Goal: Information Seeking & Learning: Learn about a topic

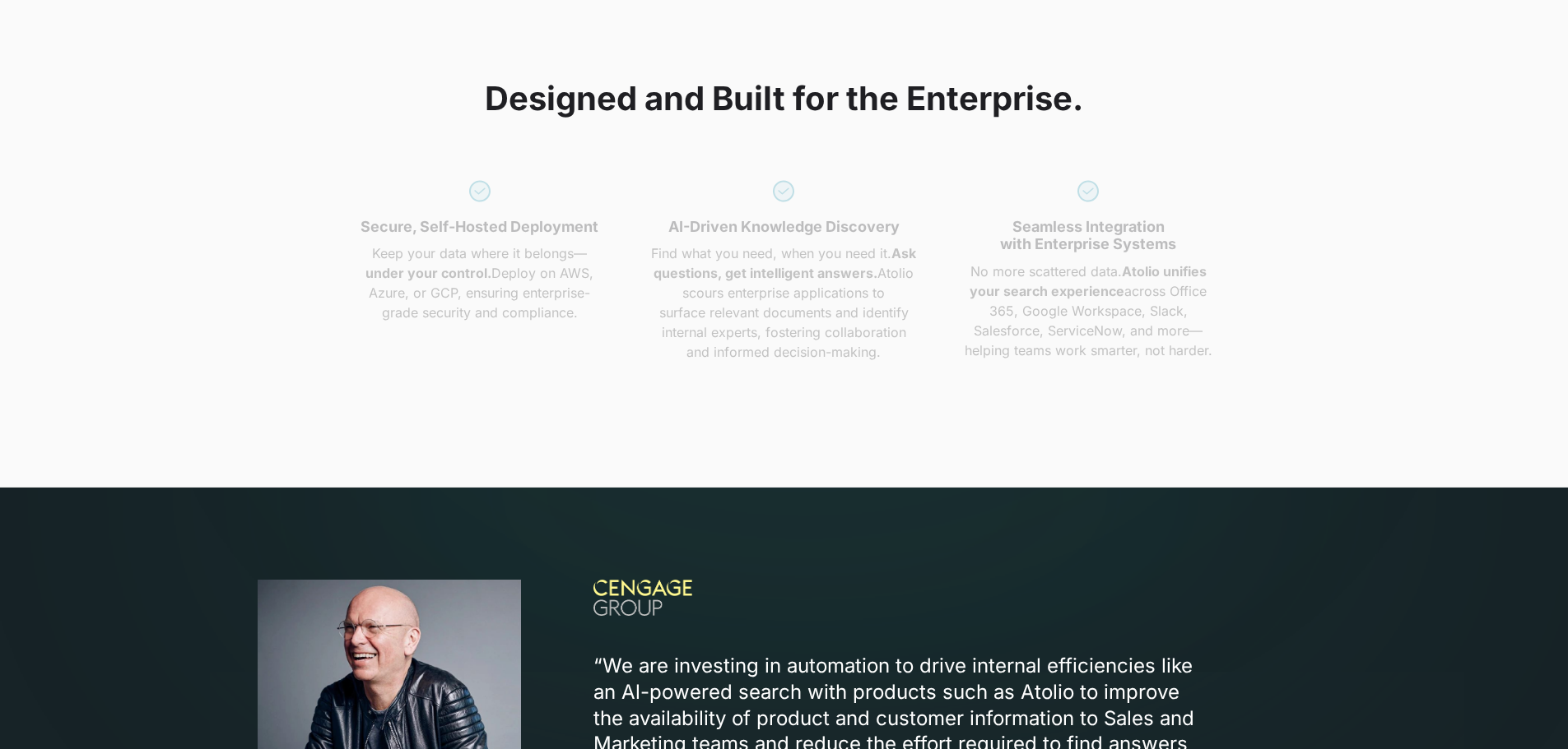
scroll to position [5431, 0]
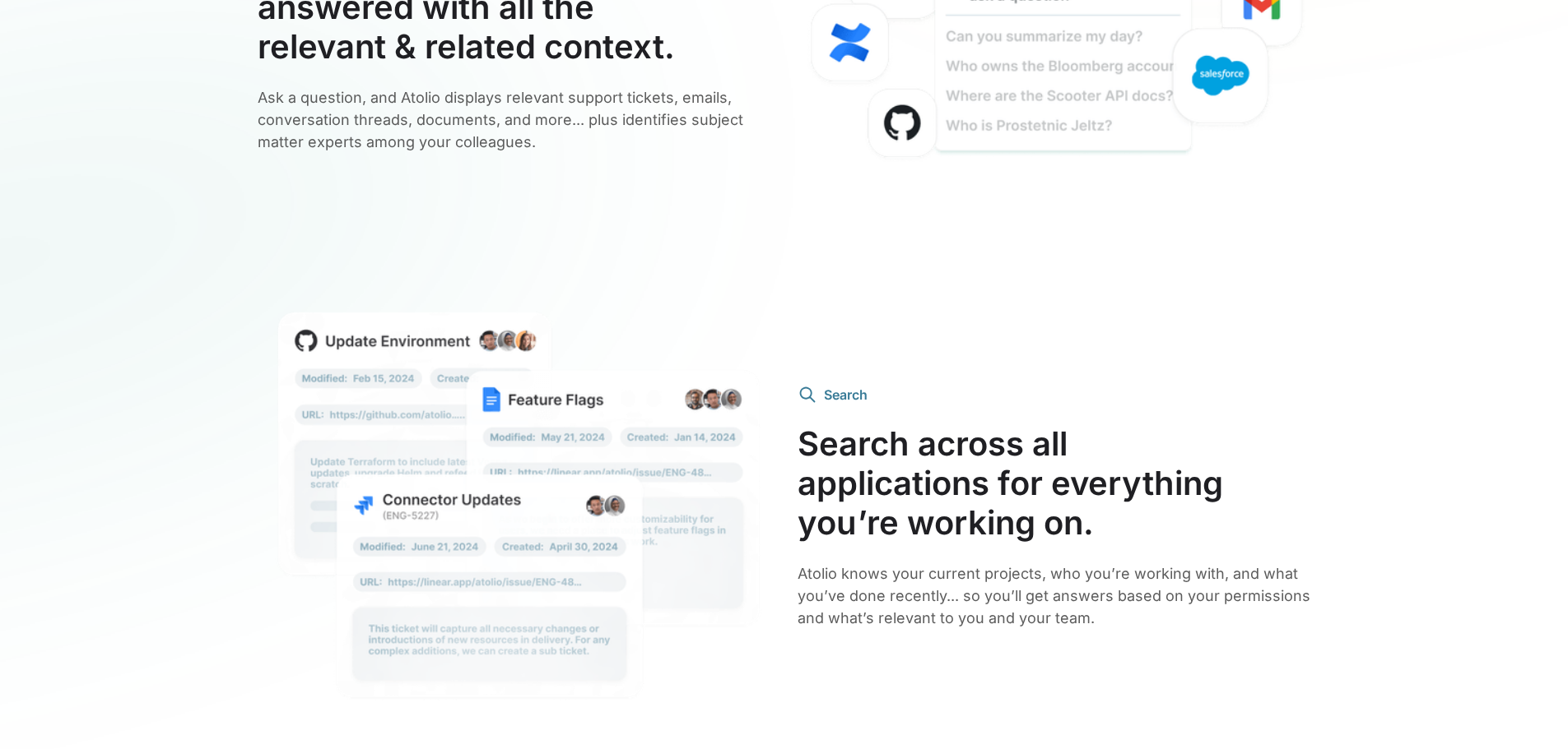
scroll to position [0, 0]
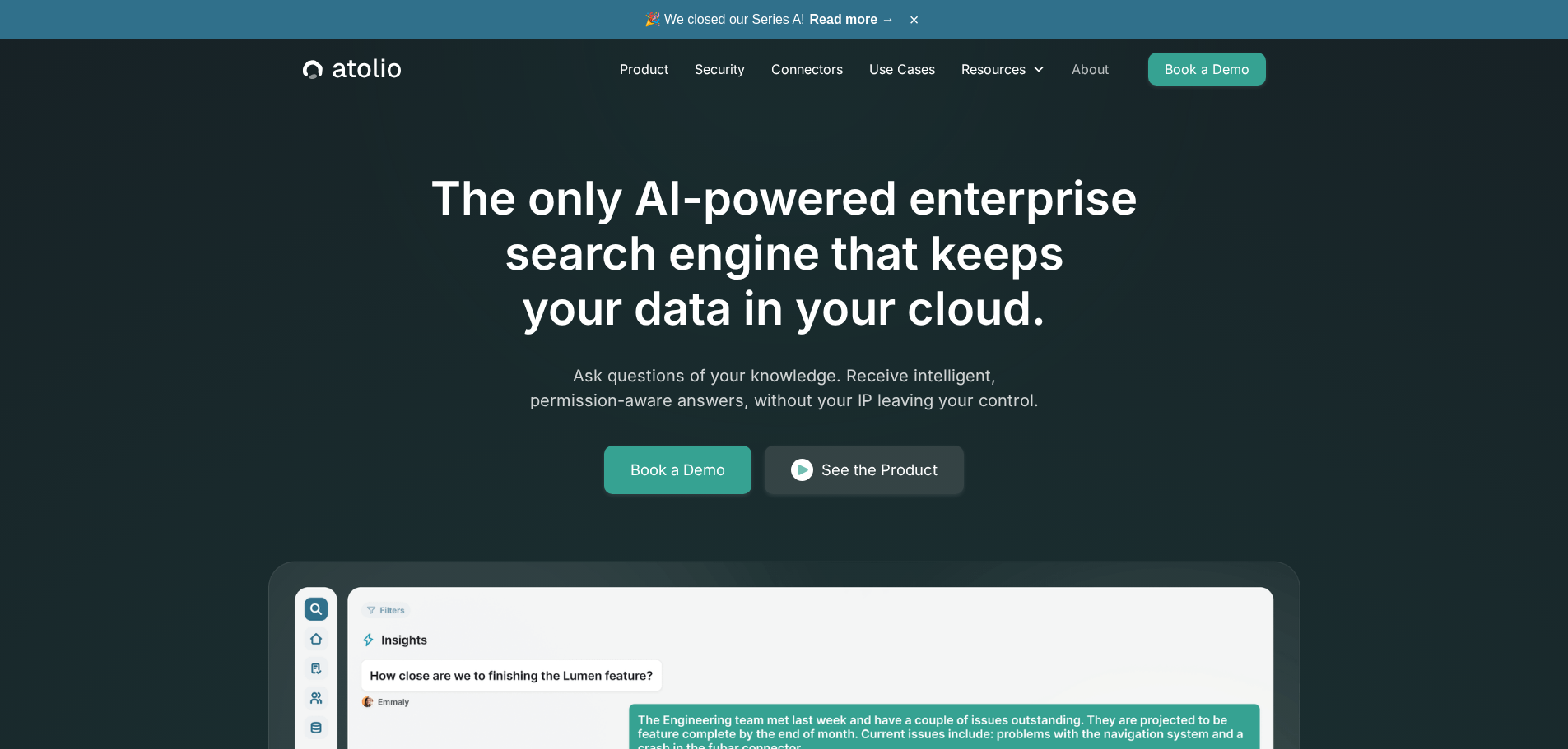
click at [1094, 62] on link "About" at bounding box center [1090, 68] width 64 height 33
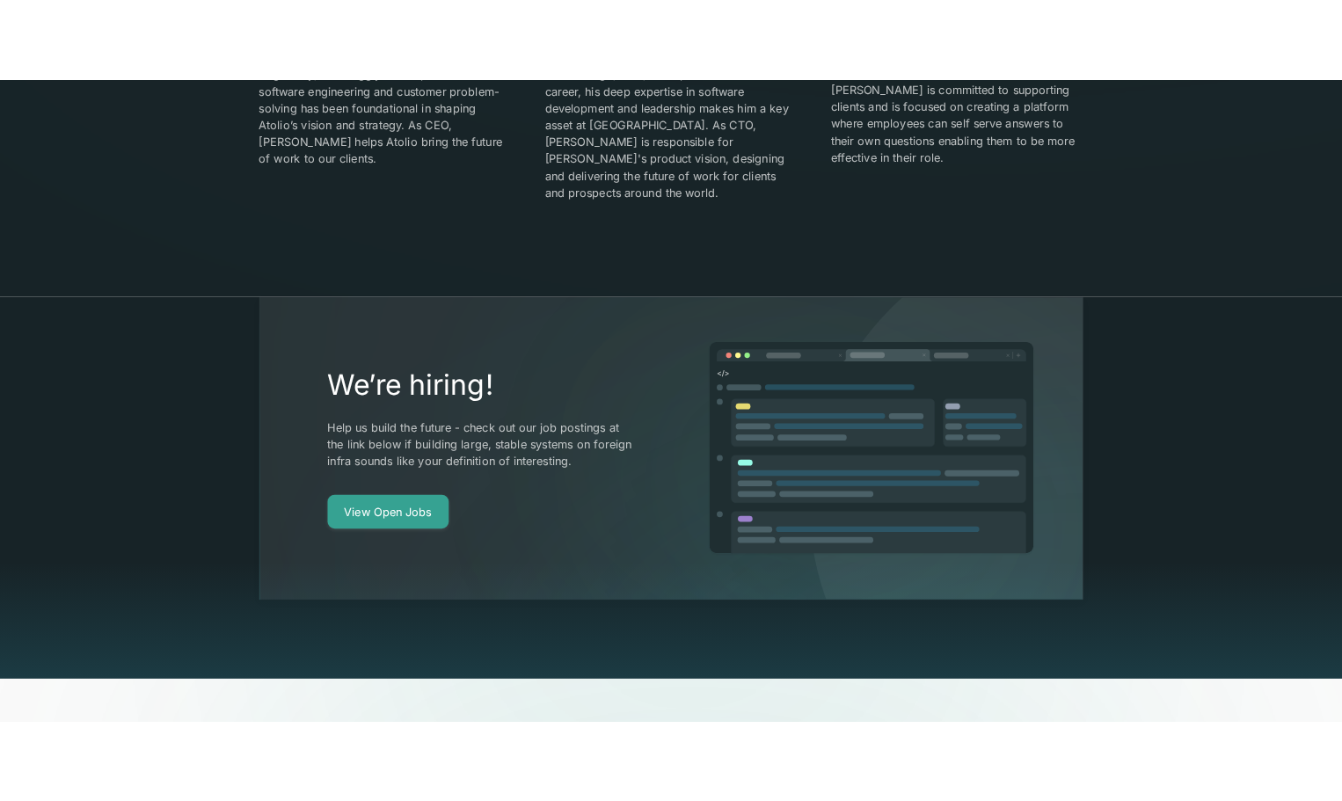
scroll to position [3431, 0]
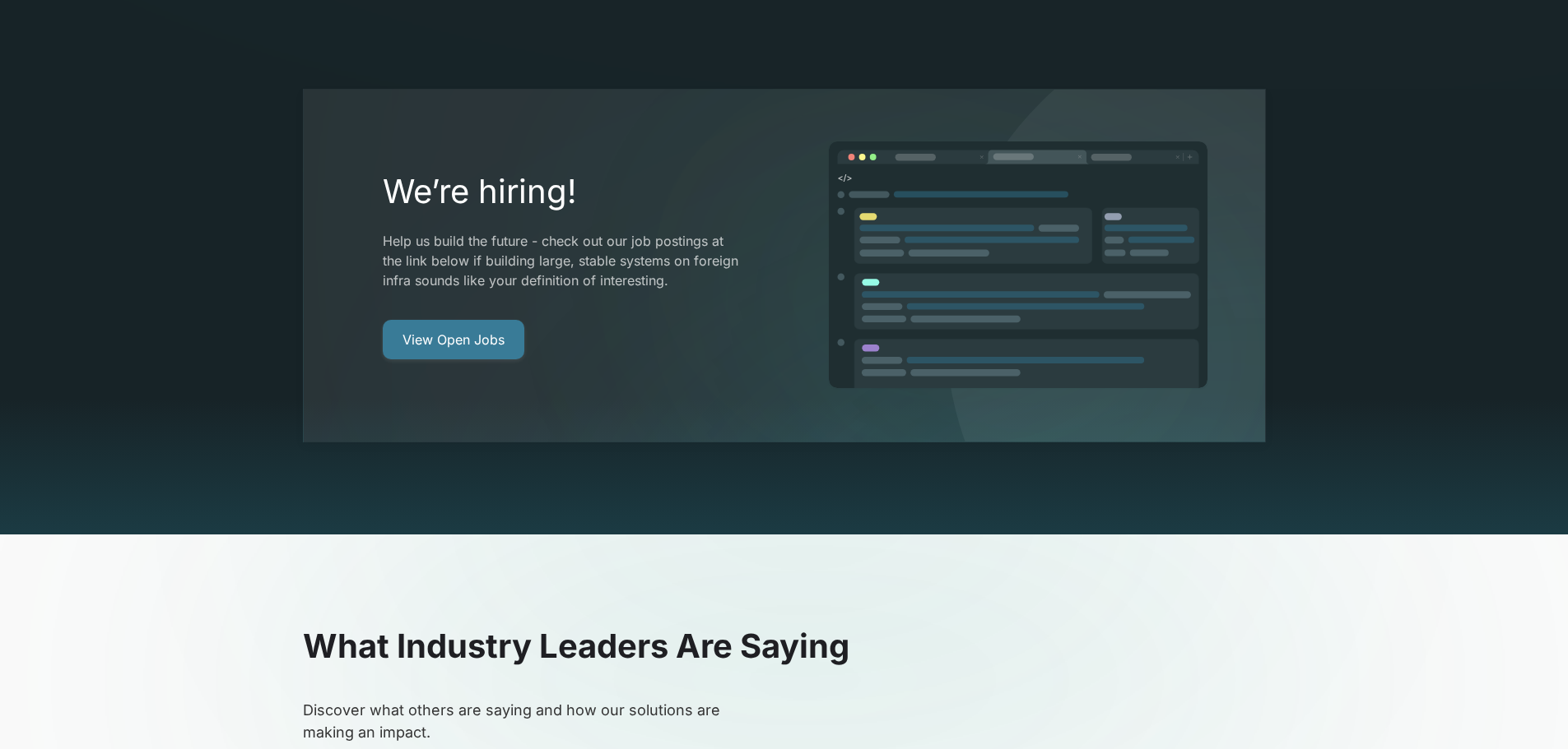
click at [458, 320] on link "View Open Jobs" at bounding box center [453, 339] width 141 height 39
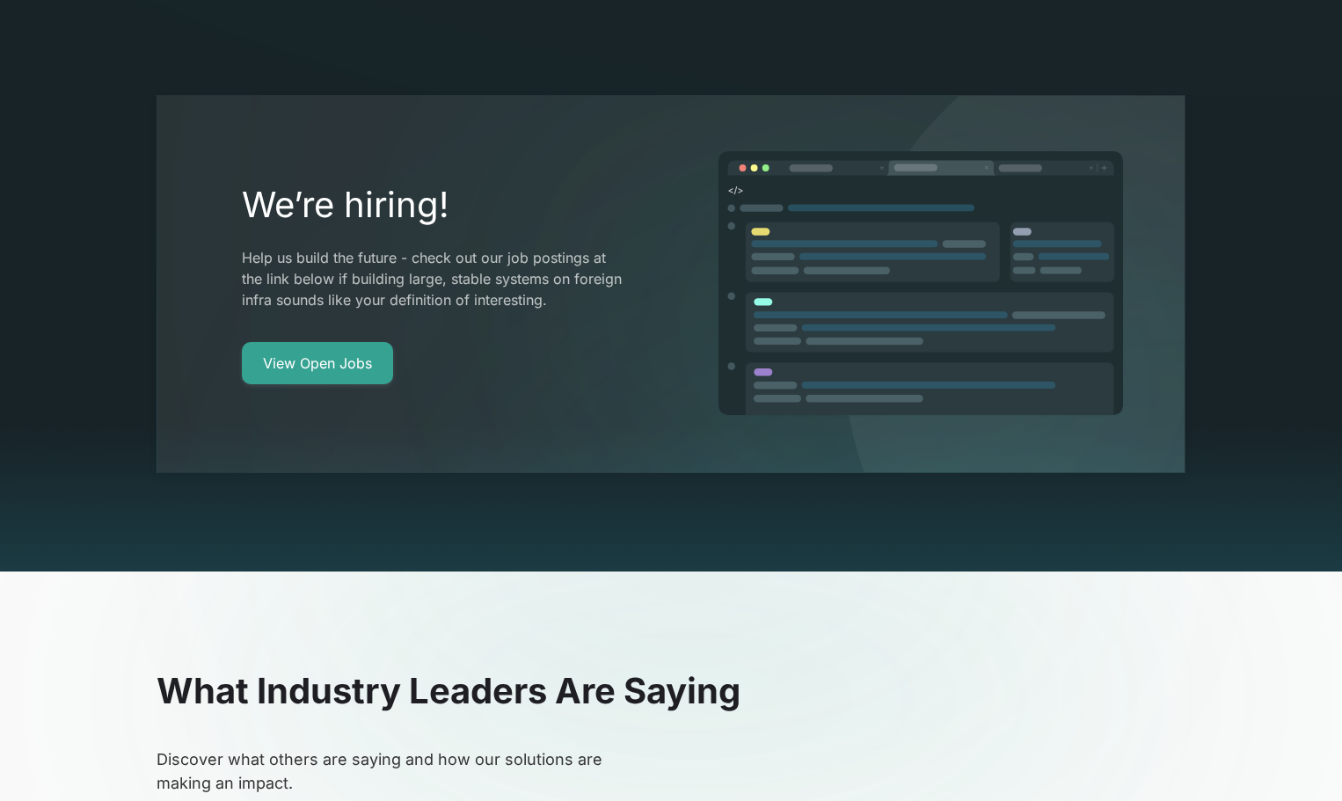
click at [76, 16] on div at bounding box center [671, 21] width 1342 height 42
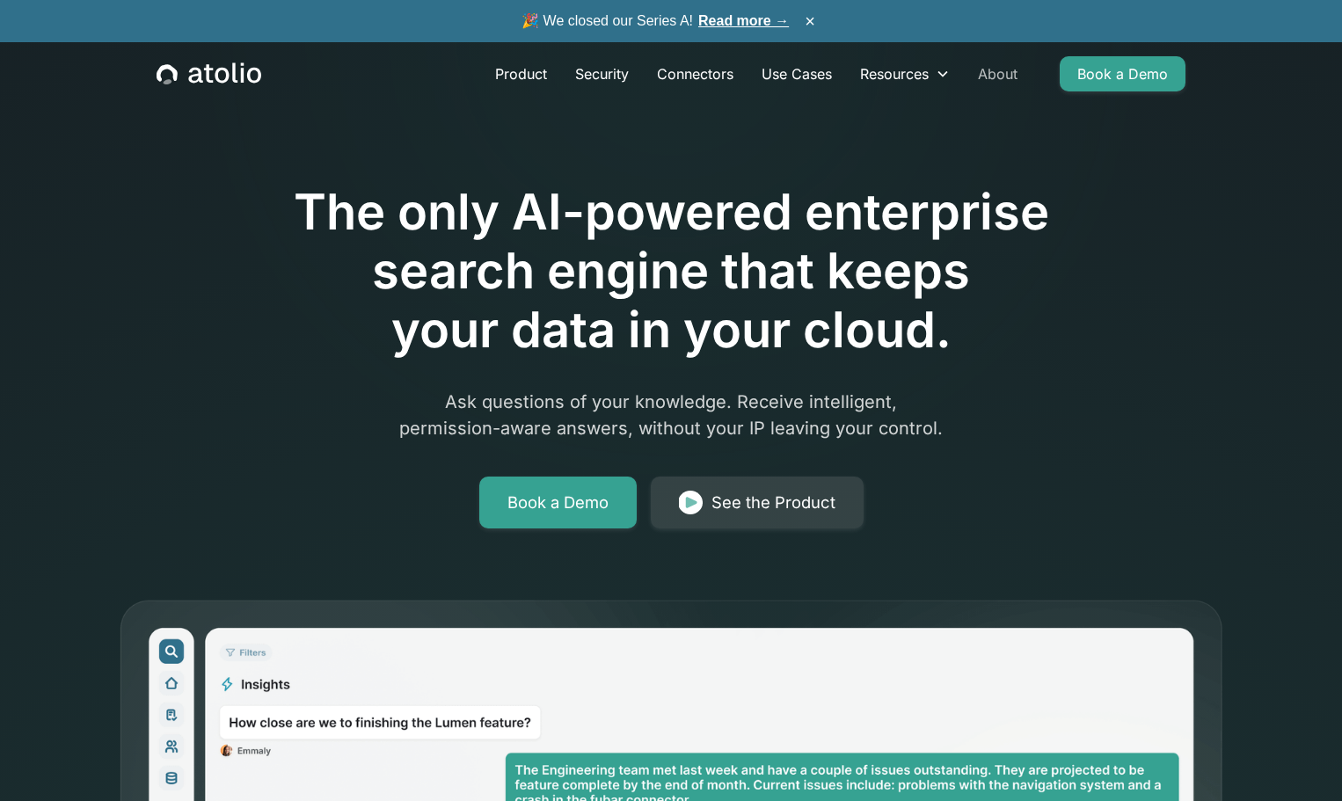
click at [989, 74] on link "About" at bounding box center [998, 73] width 68 height 35
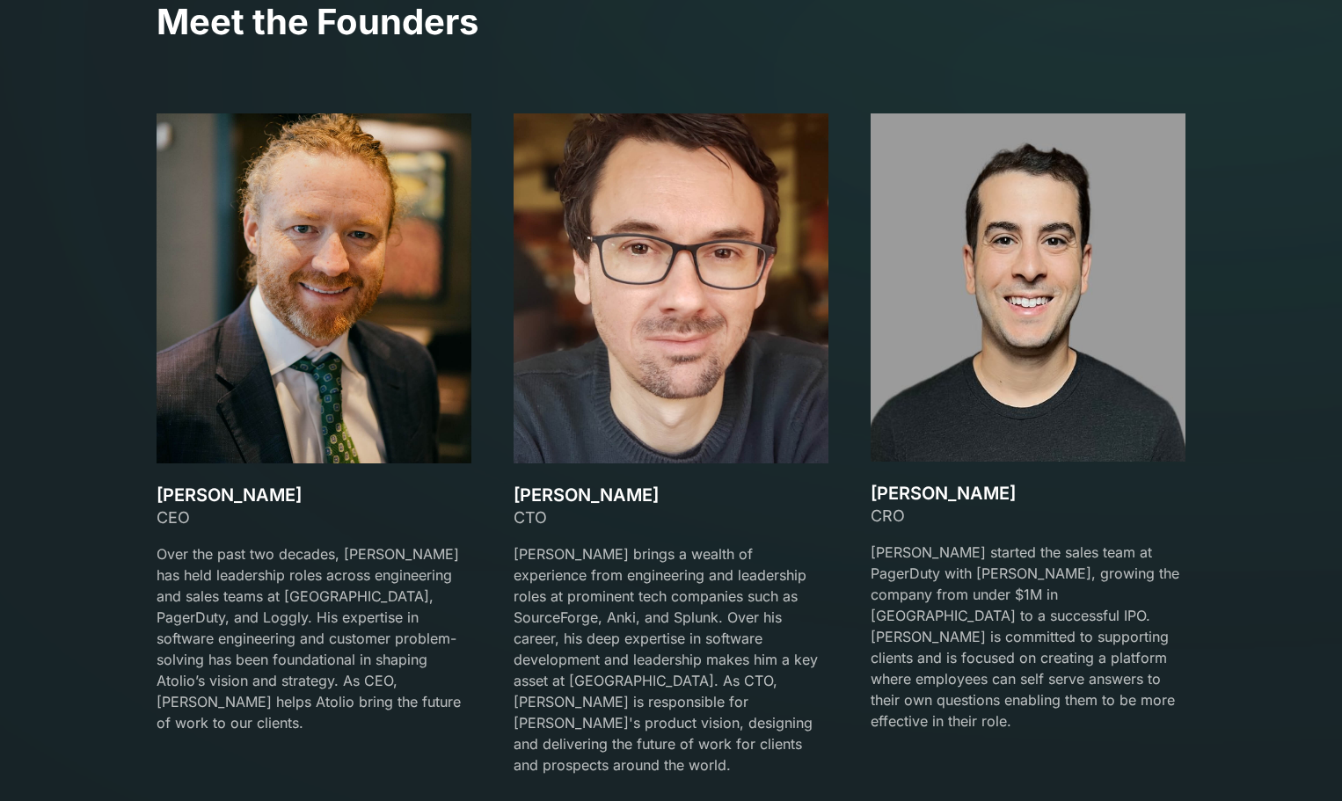
scroll to position [2463, 0]
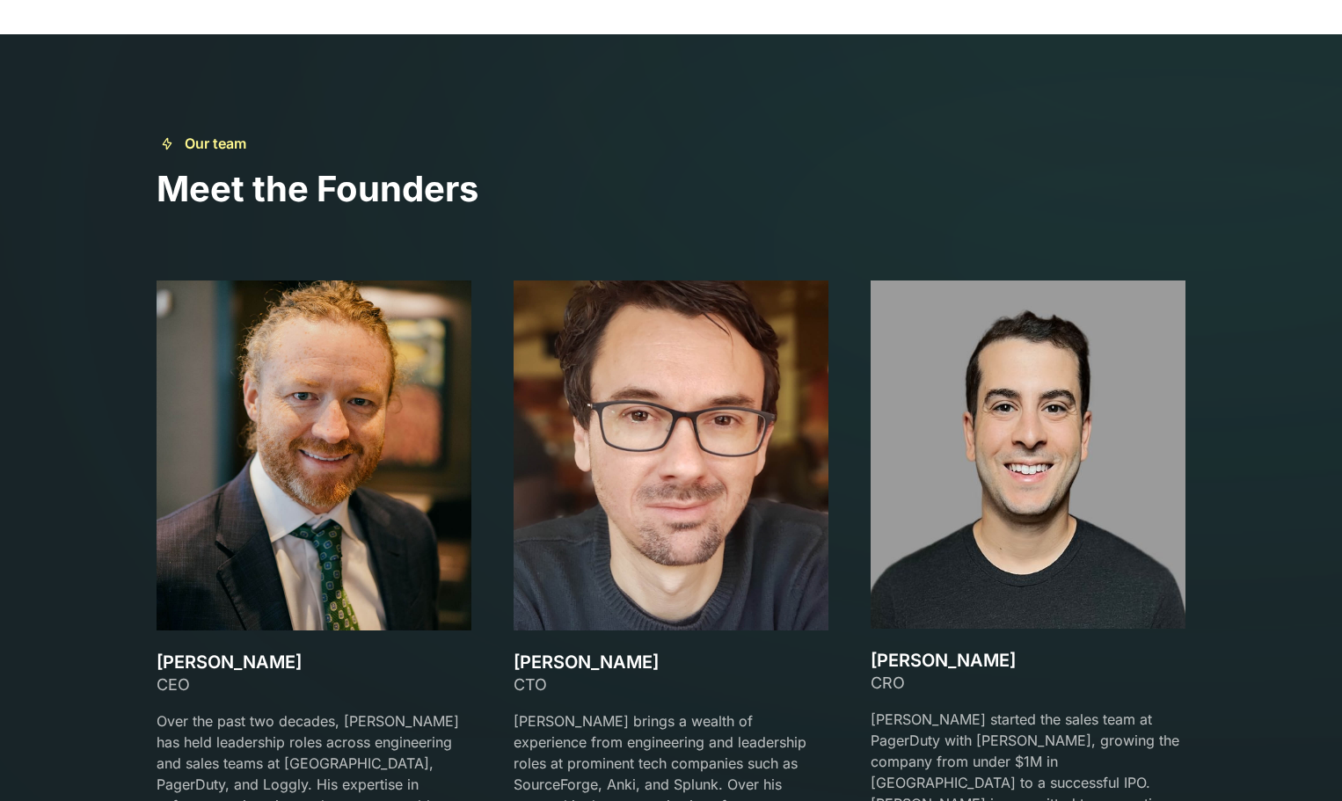
drag, startPoint x: 281, startPoint y: 665, endPoint x: 135, endPoint y: 659, distance: 146.2
click at [135, 659] on div "Our team Meet the Founders David Lanstein CEO Over the past two decades, David …" at bounding box center [670, 548] width 1071 height 831
copy h3 "David Lanstein"
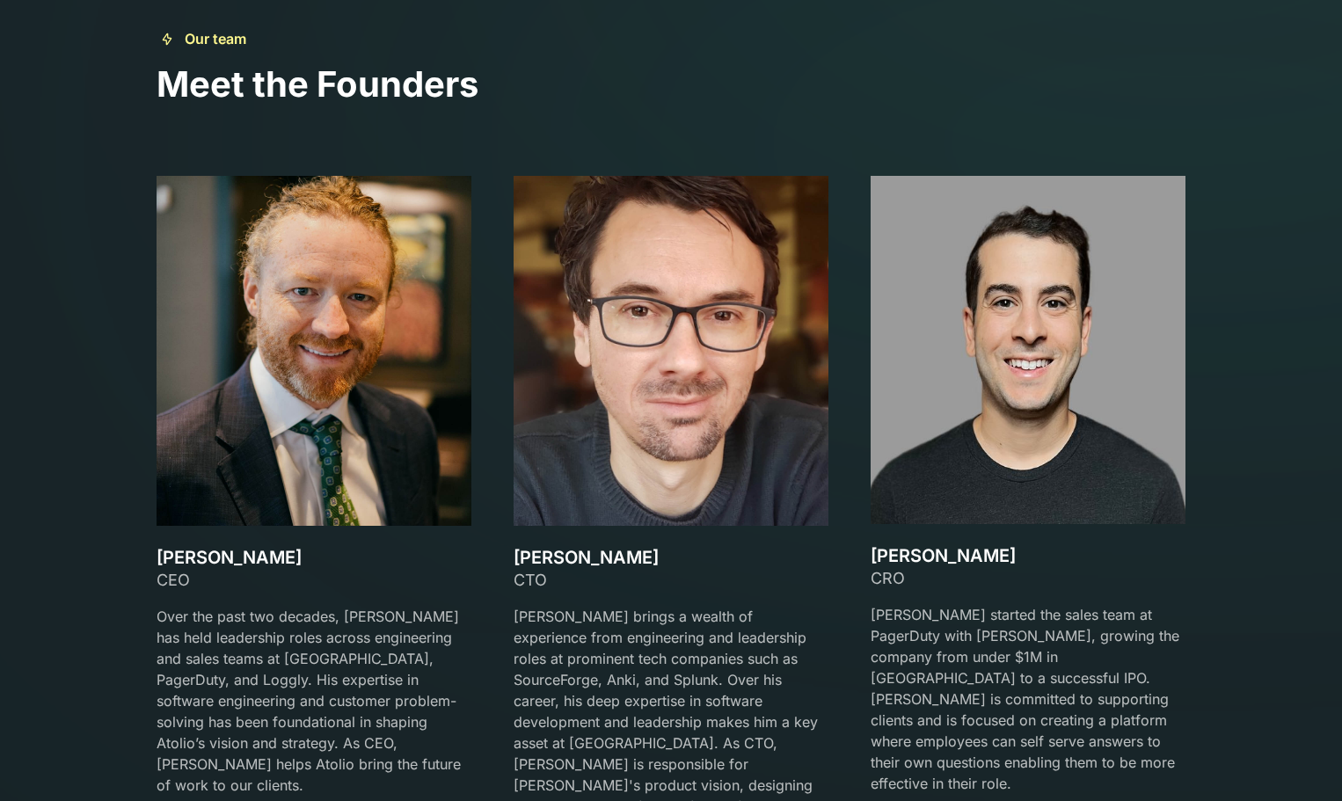
scroll to position [2727, 0]
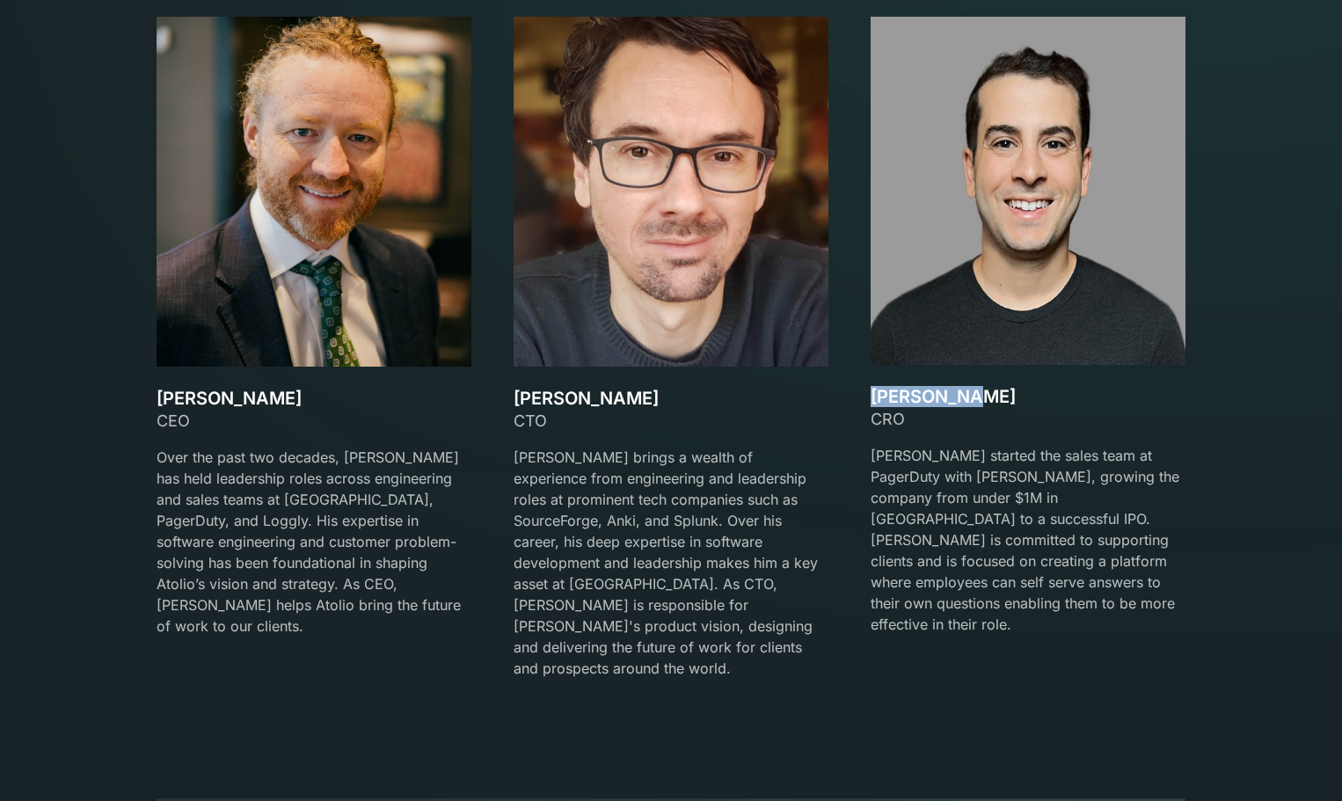
copy h3 "Mark Matta"
drag, startPoint x: 971, startPoint y: 397, endPoint x: 874, endPoint y: 392, distance: 96.9
click at [874, 392] on h3 "Mark Matta" at bounding box center [1028, 396] width 315 height 21
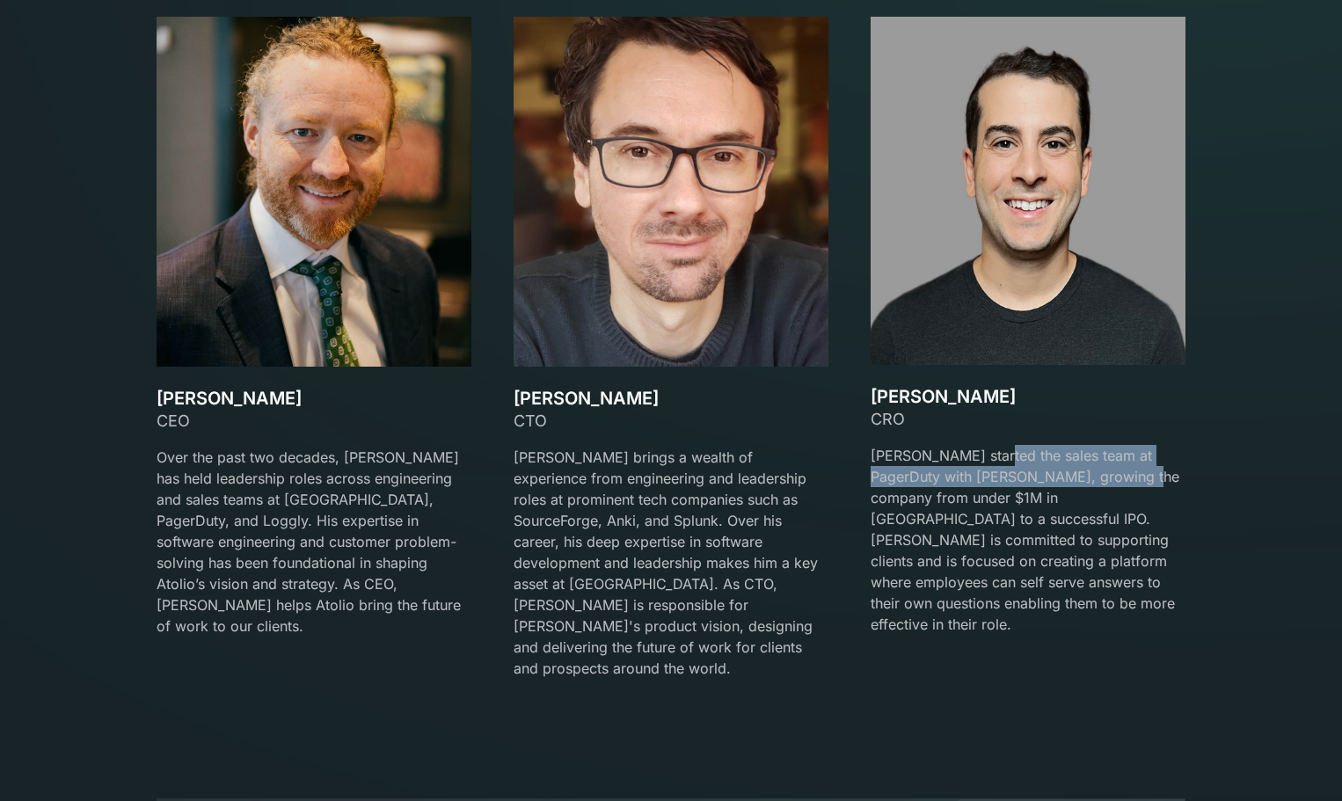
drag, startPoint x: 994, startPoint y: 463, endPoint x: 1083, endPoint y: 467, distance: 89.0
click at [1101, 470] on p "Mark started the sales team at PagerDuty with David Lanstein, growing the compa…" at bounding box center [1028, 540] width 315 height 190
click at [1051, 472] on p "Mark started the sales team at PagerDuty with David Lanstein, growing the compa…" at bounding box center [1028, 540] width 315 height 190
click at [1100, 456] on p "Mark started the sales team at PagerDuty with David Lanstein, growing the compa…" at bounding box center [1028, 540] width 315 height 190
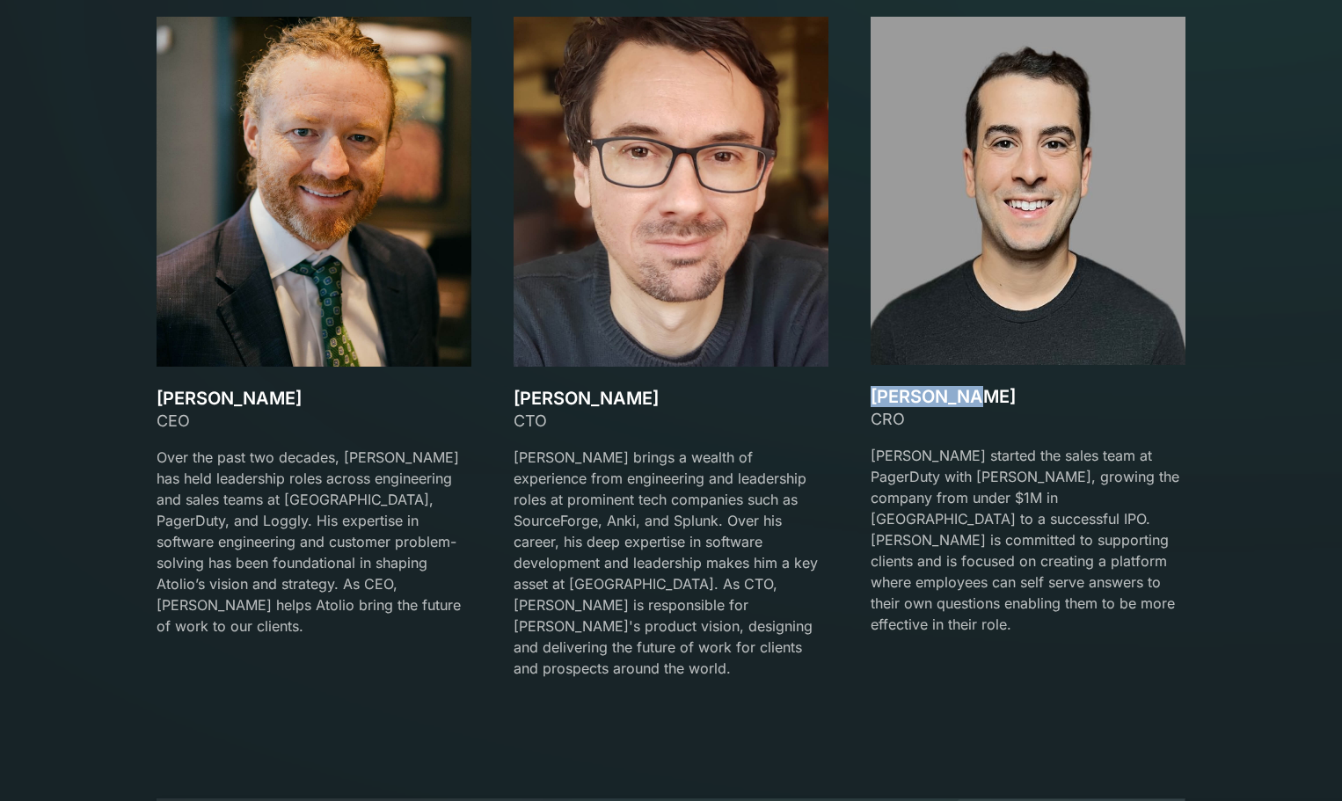
drag, startPoint x: 963, startPoint y: 390, endPoint x: 871, endPoint y: 399, distance: 92.9
click at [866, 399] on div "David Lanstein CEO Over the past two decades, David has held leadership roles a…" at bounding box center [671, 358] width 1029 height 683
click at [888, 401] on h3 "Mark Matta" at bounding box center [1028, 396] width 315 height 21
drag, startPoint x: 278, startPoint y: 398, endPoint x: 166, endPoint y: 397, distance: 111.7
click at [166, 397] on h3 "David Lanstein" at bounding box center [314, 398] width 315 height 21
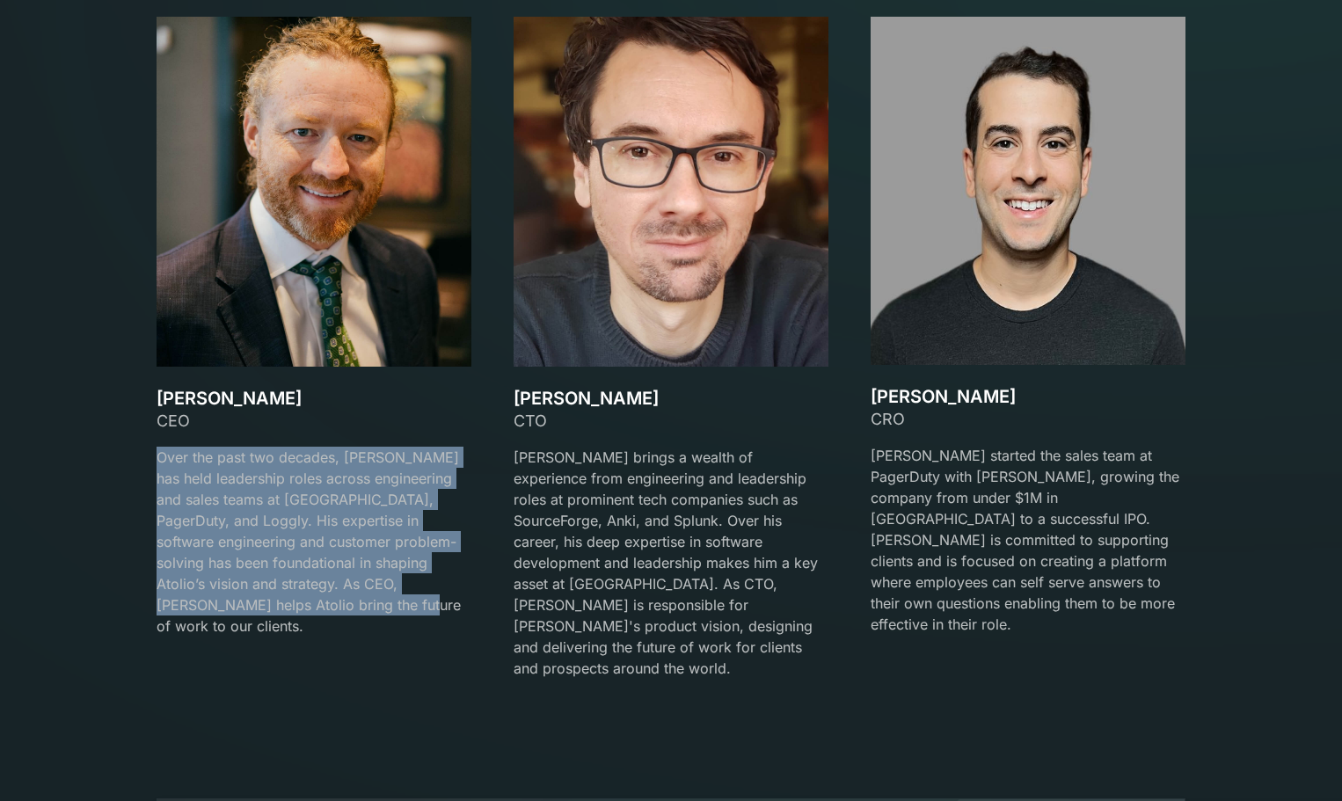
drag, startPoint x: 346, startPoint y: 603, endPoint x: 154, endPoint y: 460, distance: 239.4
click at [154, 460] on div "Our team Meet the Founders David Lanstein CEO Over the past two decades, David …" at bounding box center [670, 284] width 1071 height 831
click at [250, 506] on p "Over the past two decades, David has held leadership roles across engineering a…" at bounding box center [314, 542] width 315 height 190
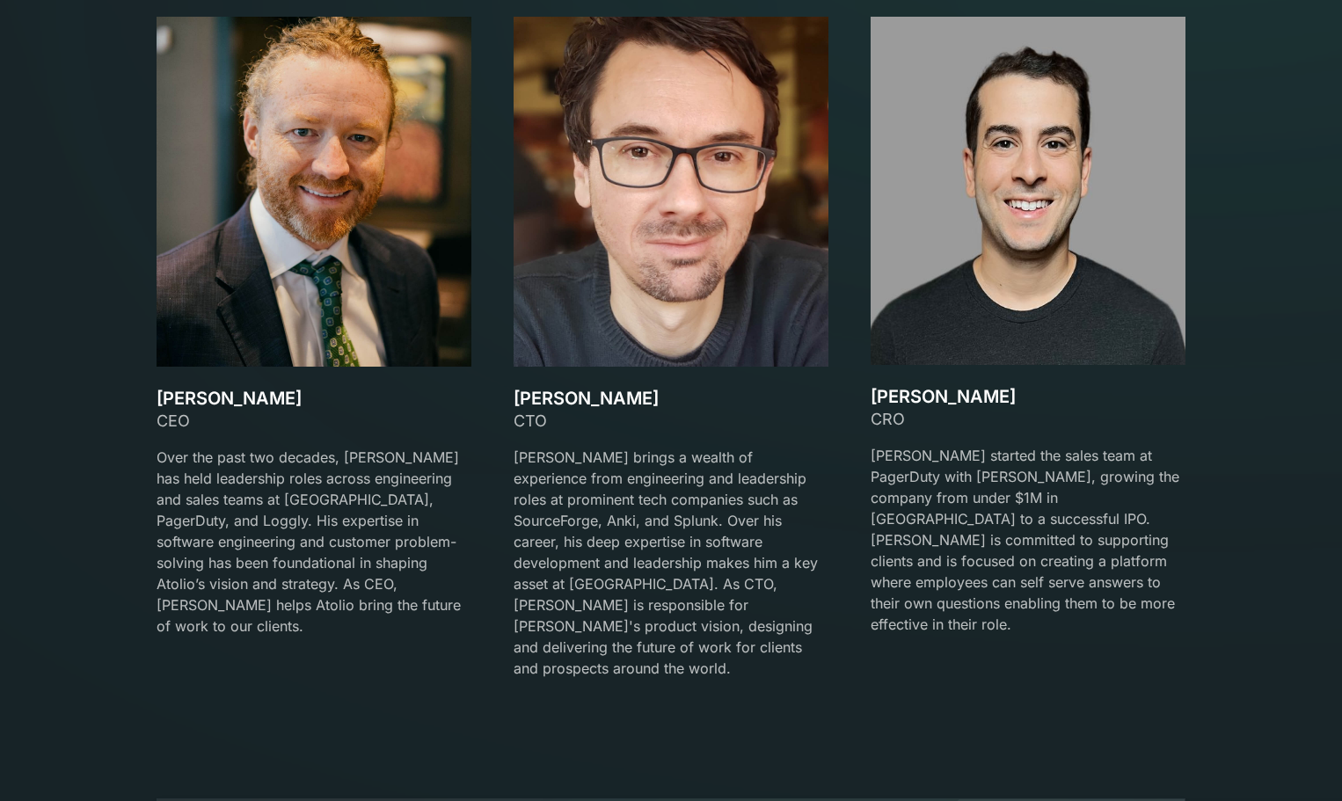
click at [1111, 465] on p "Mark started the sales team at PagerDuty with David Lanstein, growing the compa…" at bounding box center [1028, 540] width 315 height 190
click at [1111, 448] on p "Mark started the sales team at PagerDuty with David Lanstein, growing the compa…" at bounding box center [1028, 540] width 315 height 190
click at [1144, 460] on p "Mark started the sales team at PagerDuty with David Lanstein, growing the compa…" at bounding box center [1028, 540] width 315 height 190
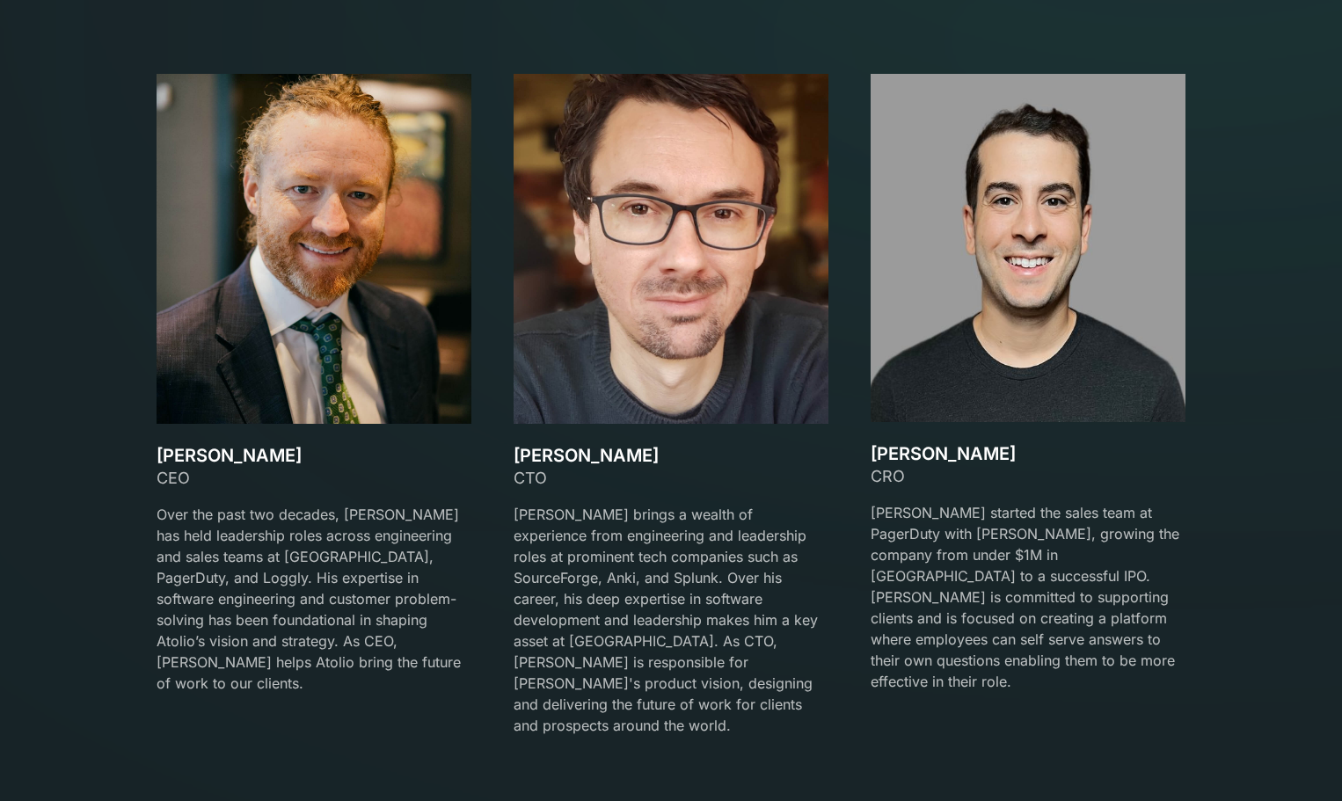
scroll to position [2639, 0]
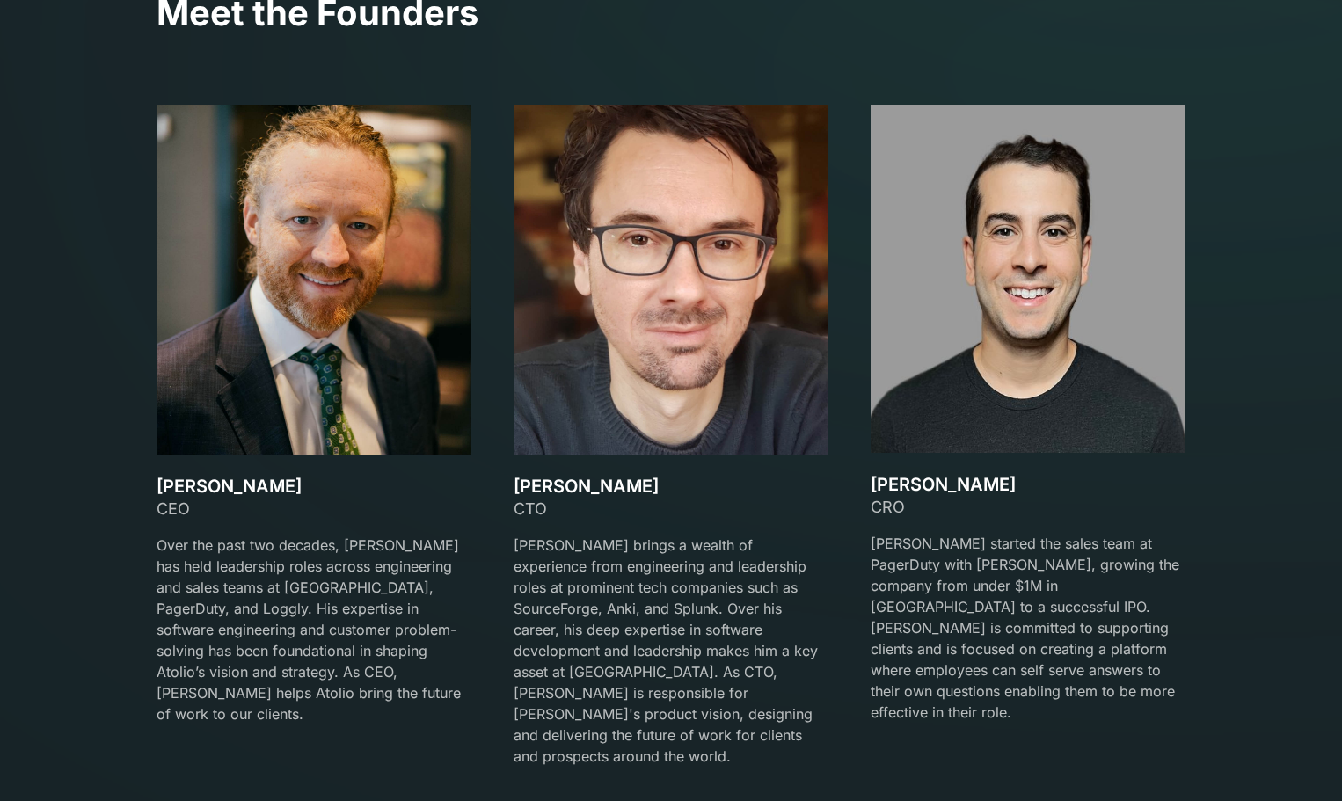
click at [1085, 552] on p "Mark started the sales team at PagerDuty with David Lanstein, growing the compa…" at bounding box center [1028, 628] width 315 height 190
click at [1085, 551] on p "Mark started the sales team at PagerDuty with David Lanstein, growing the compa…" at bounding box center [1028, 628] width 315 height 190
click at [1085, 603] on p "Mark started the sales team at PagerDuty with David Lanstein, growing the compa…" at bounding box center [1028, 628] width 315 height 190
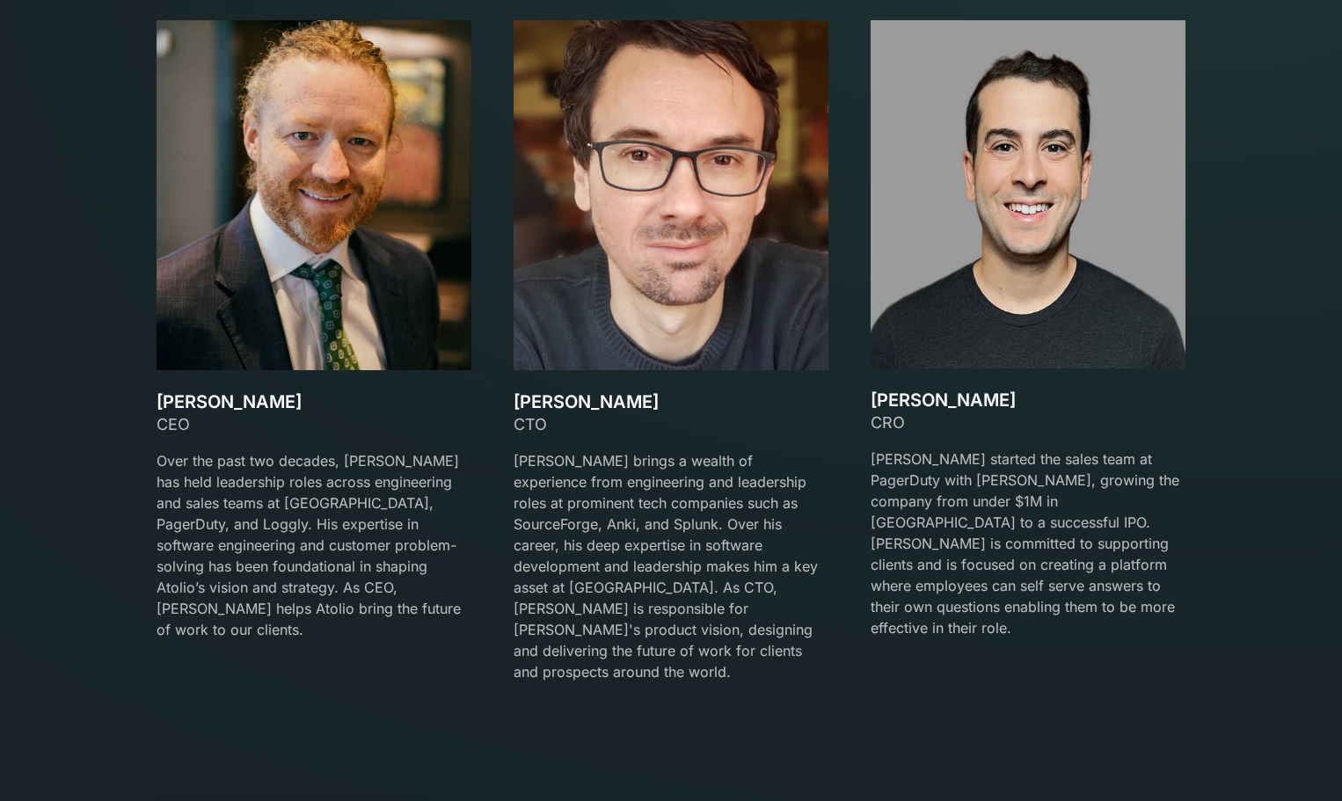
scroll to position [2727, 0]
